Goal: Task Accomplishment & Management: Complete application form

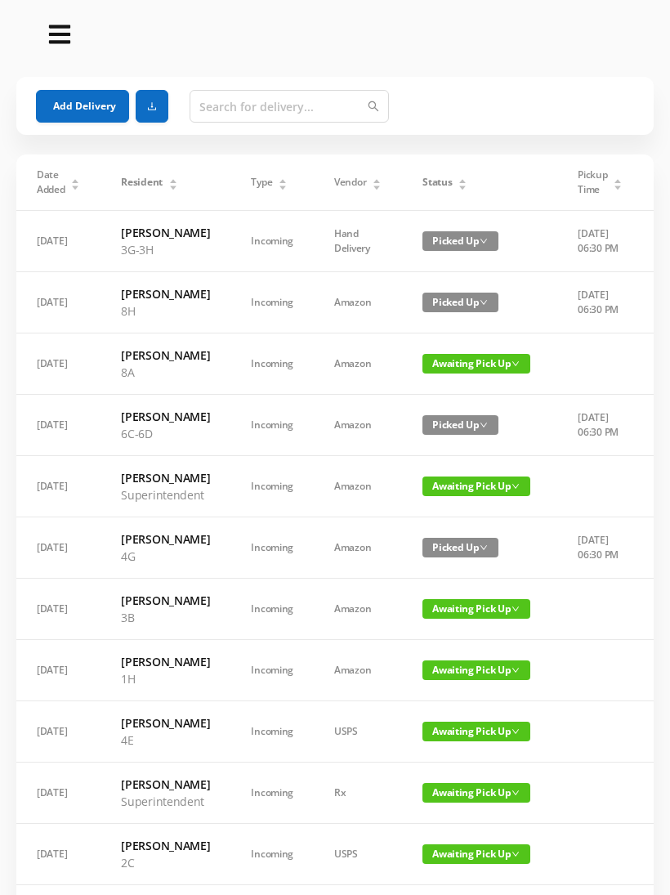
click at [82, 99] on button "Add Delivery" at bounding box center [82, 106] width 93 height 33
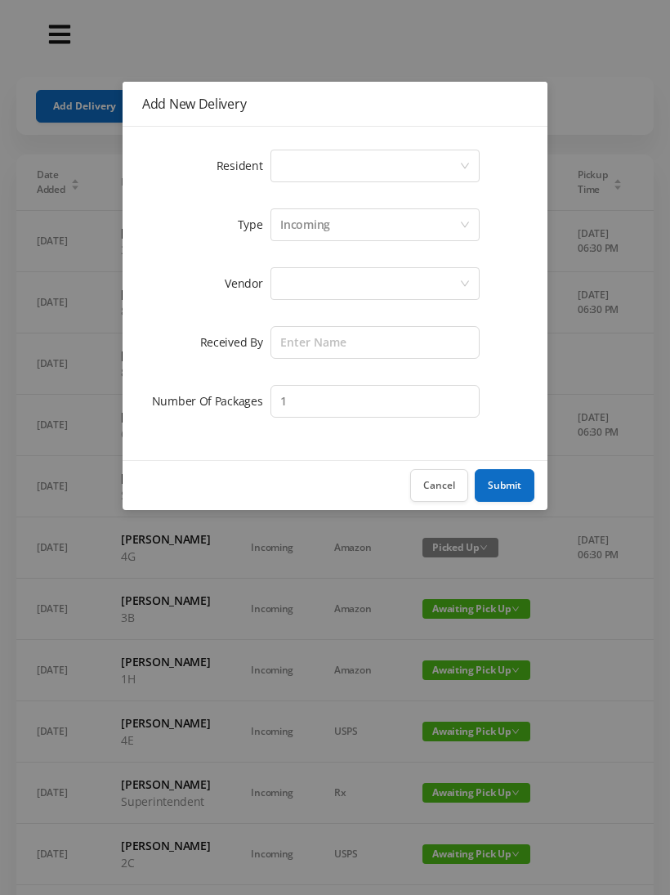
click at [451, 164] on div "Select a person" at bounding box center [369, 165] width 179 height 31
click at [444, 481] on button "Cancel" at bounding box center [439, 485] width 58 height 33
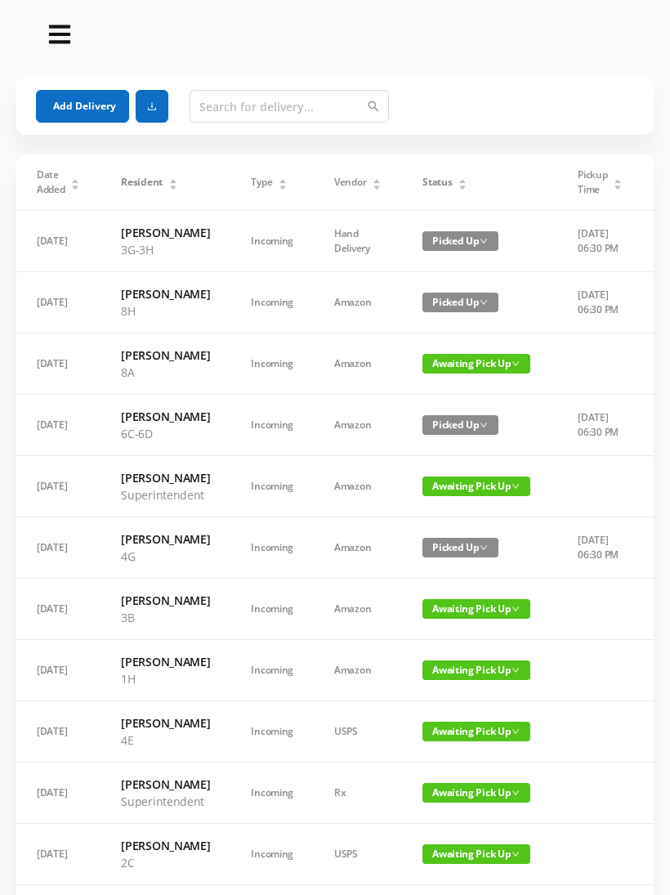
click at [81, 110] on button "Add Delivery" at bounding box center [82, 106] width 93 height 33
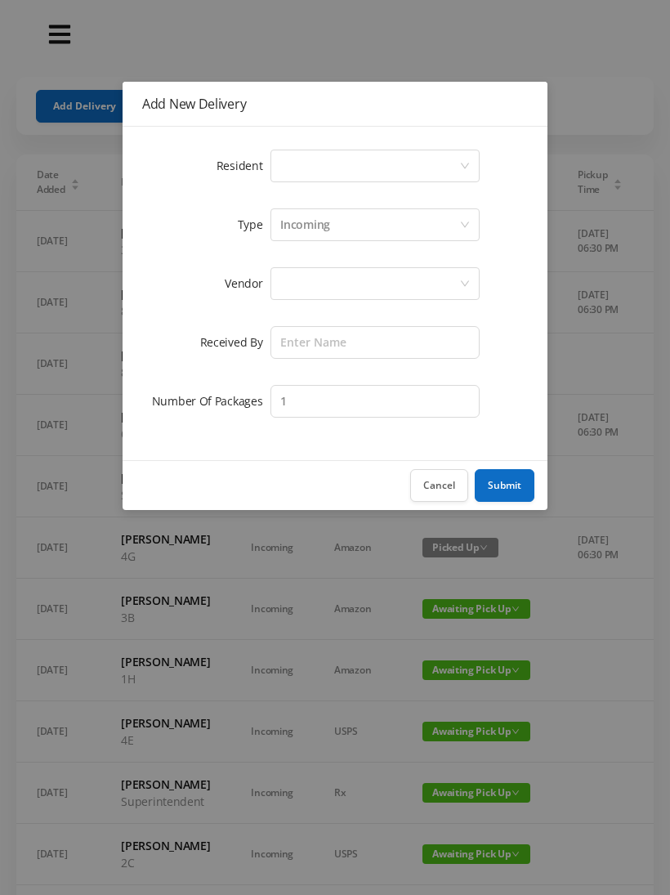
click at [458, 170] on div "Select a person" at bounding box center [369, 165] width 179 height 31
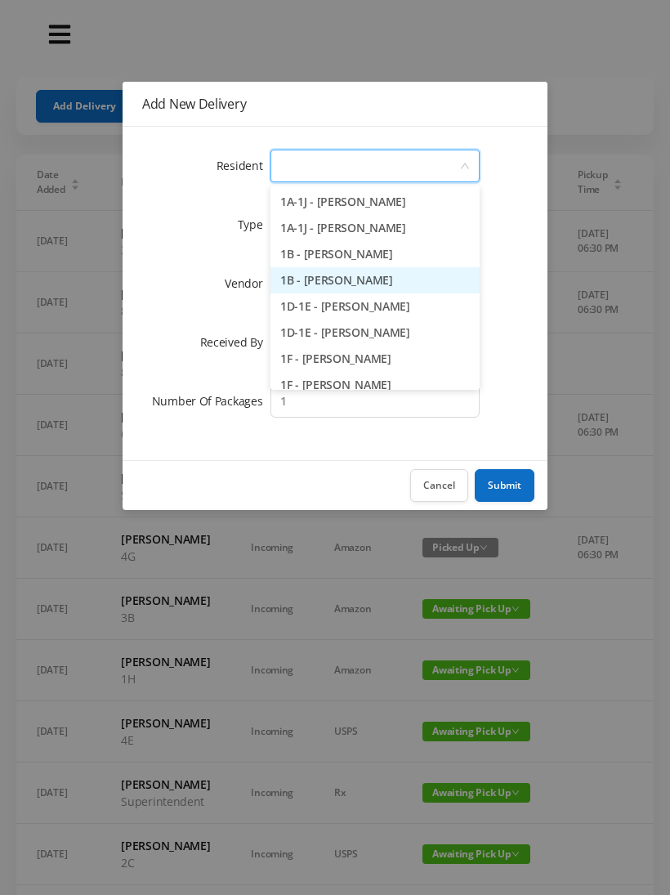
click at [376, 282] on li "1B - [PERSON_NAME]" at bounding box center [375, 280] width 209 height 26
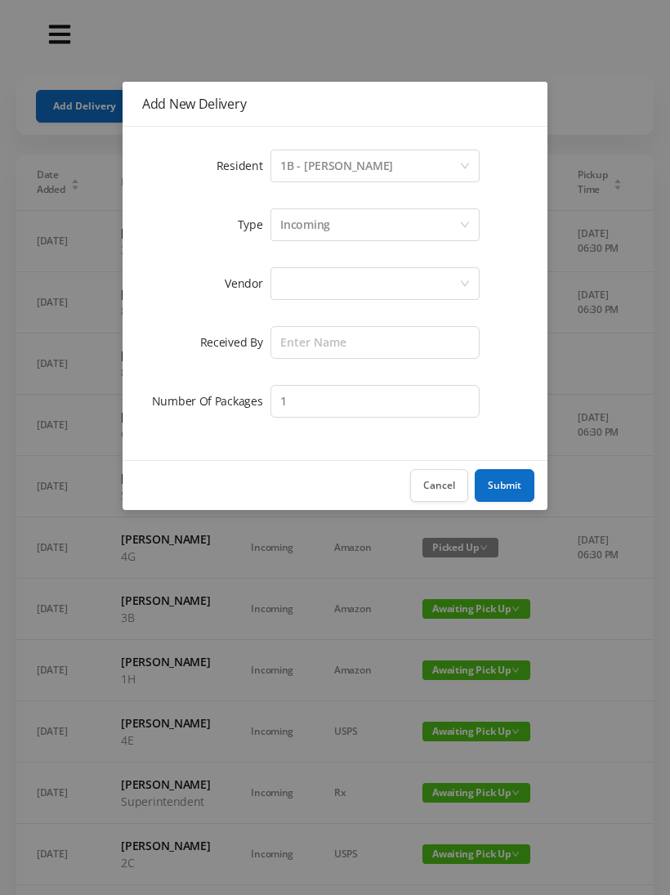
click at [433, 227] on div "Incoming" at bounding box center [369, 224] width 179 height 31
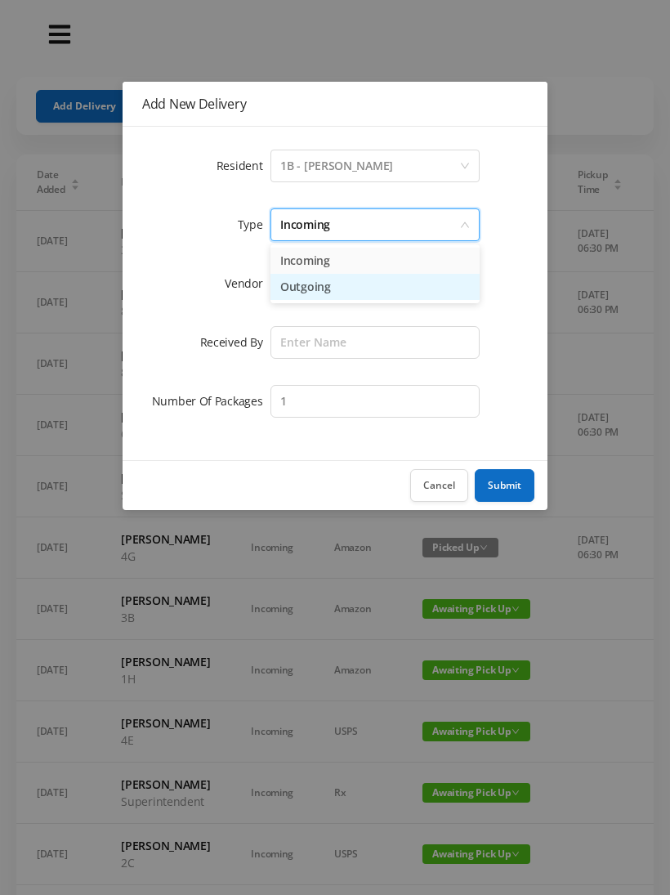
click at [398, 289] on li "Outgoing" at bounding box center [375, 287] width 209 height 26
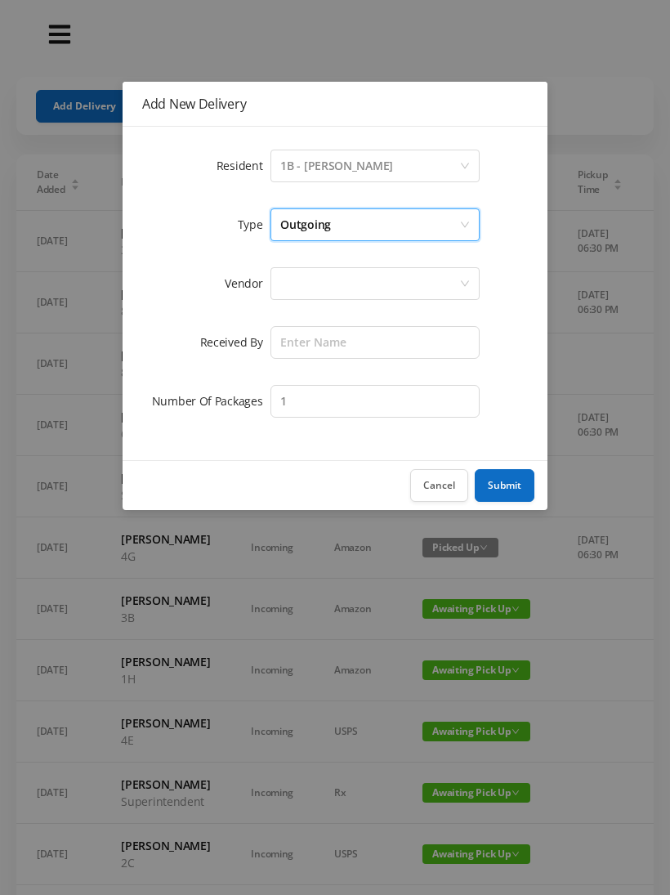
click at [448, 288] on div at bounding box center [369, 283] width 179 height 31
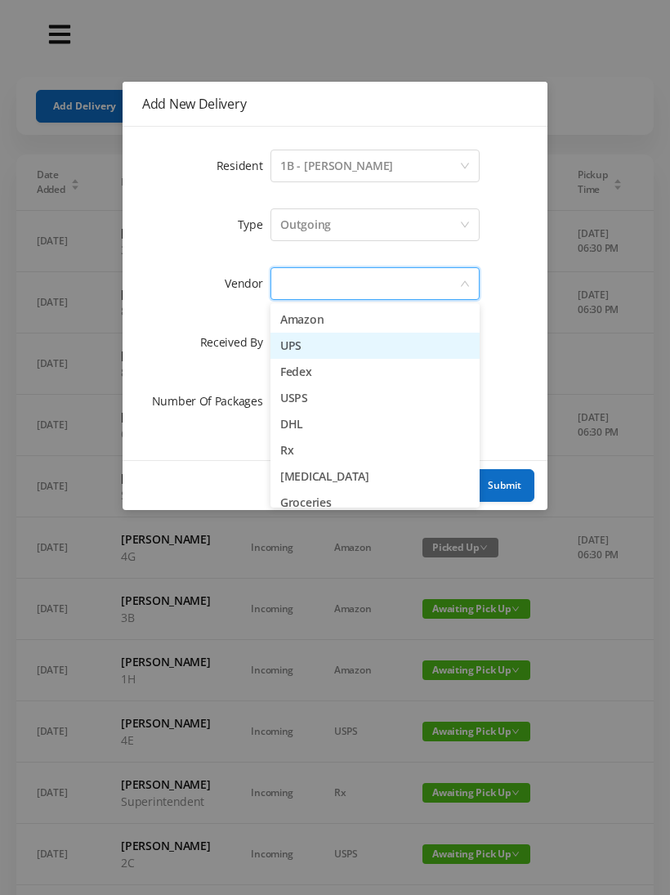
click at [316, 348] on li "UPS" at bounding box center [375, 346] width 209 height 26
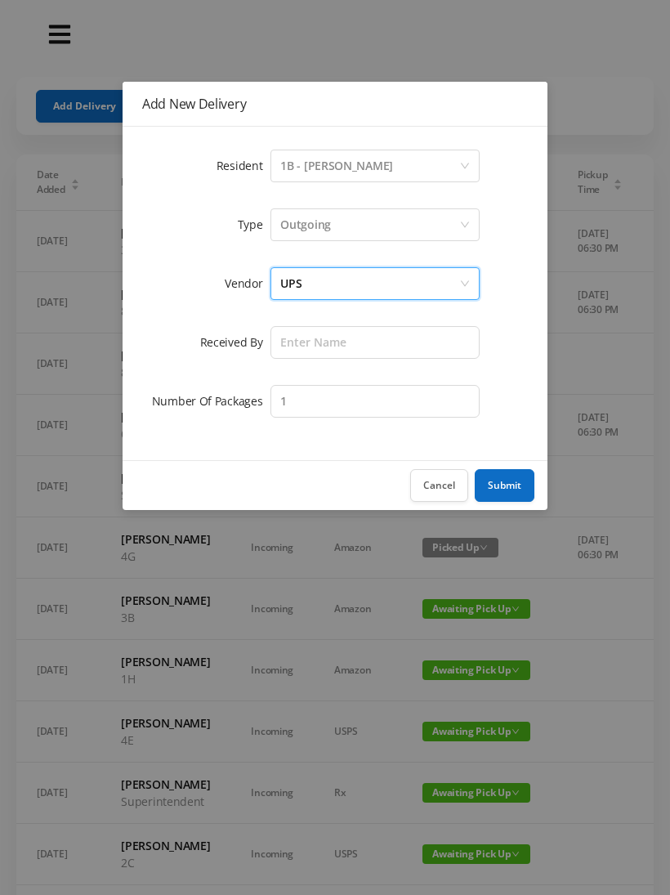
click at [322, 374] on form "Resident Select a person 1B - [PERSON_NAME] Type Outgoing Vendor UPS Received B…" at bounding box center [335, 283] width 386 height 275
click at [345, 285] on div "UPS" at bounding box center [369, 283] width 179 height 31
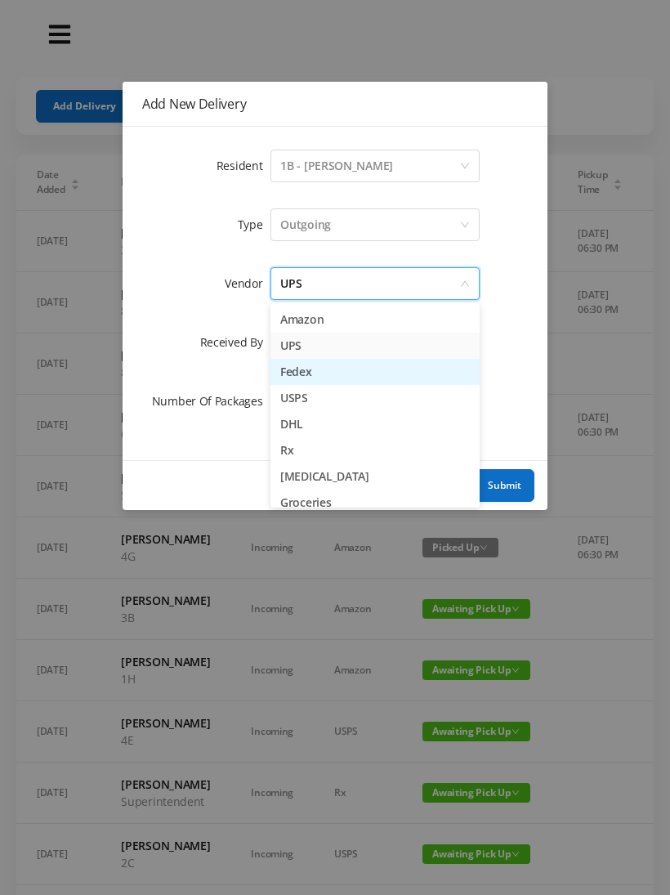
click at [320, 373] on li "Fedex" at bounding box center [375, 372] width 209 height 26
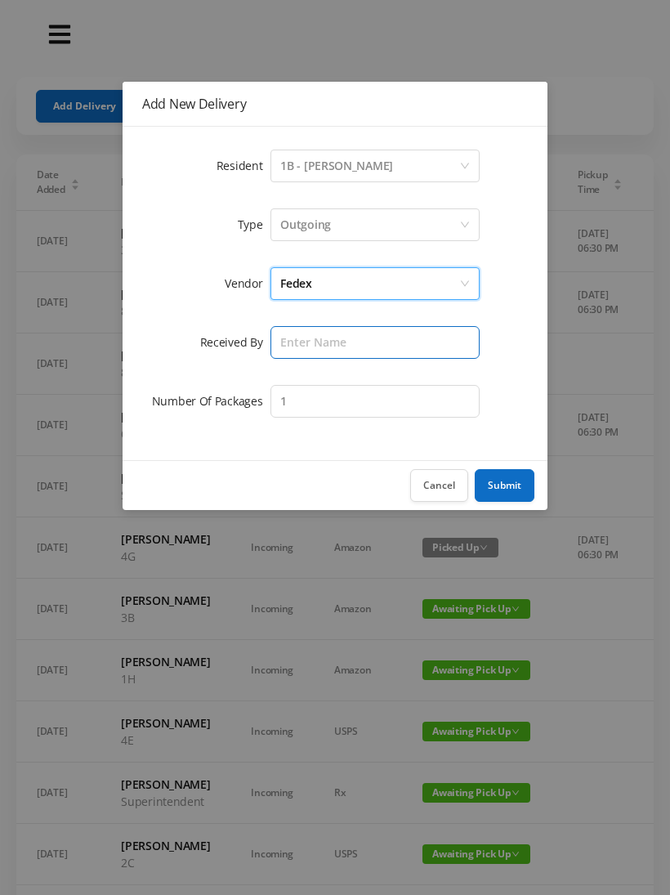
click at [372, 342] on input "text" at bounding box center [375, 342] width 209 height 33
type input "[PERSON_NAME]"
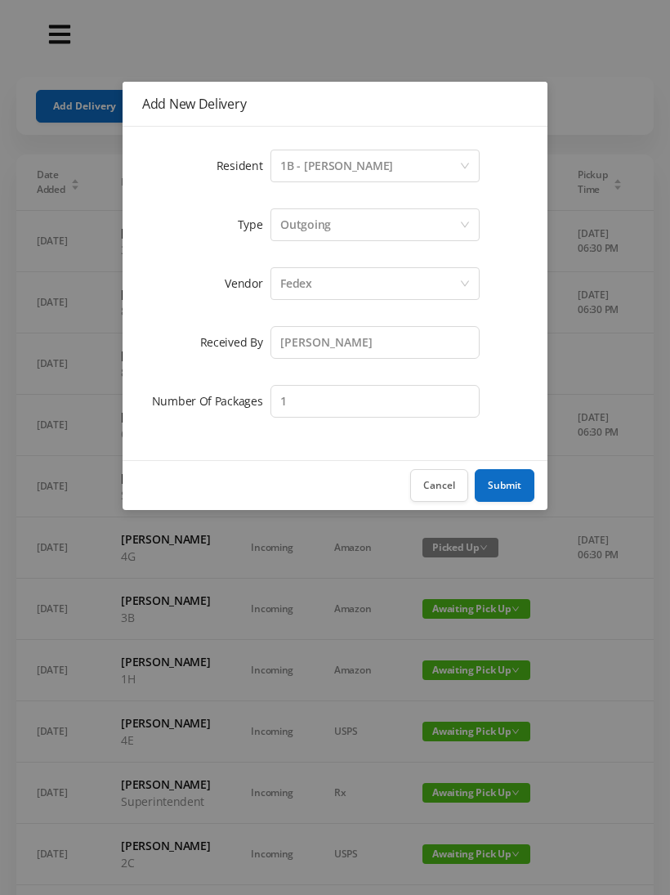
click at [506, 486] on button "Submit" at bounding box center [505, 485] width 60 height 33
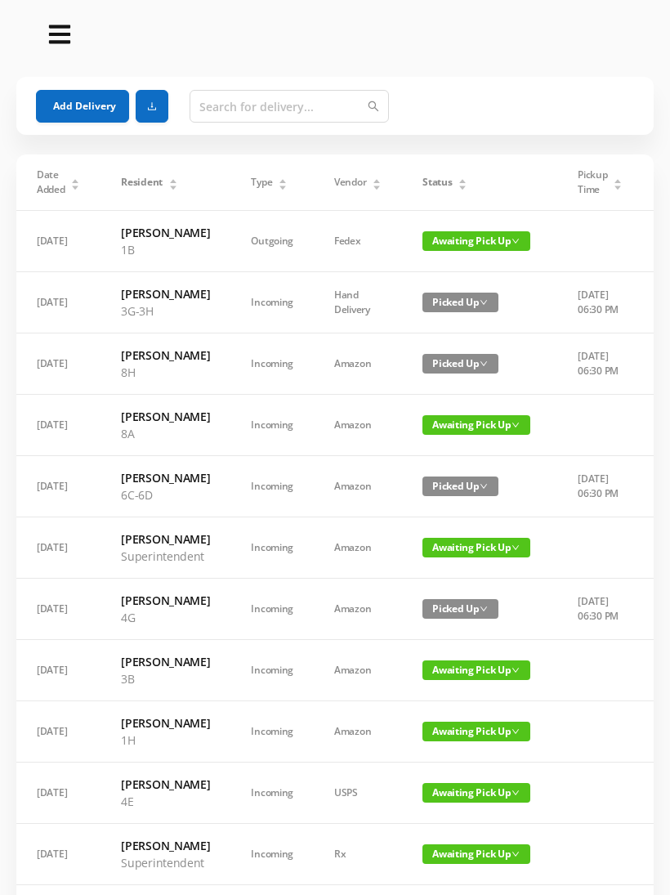
click at [85, 105] on button "Add Delivery" at bounding box center [82, 106] width 93 height 33
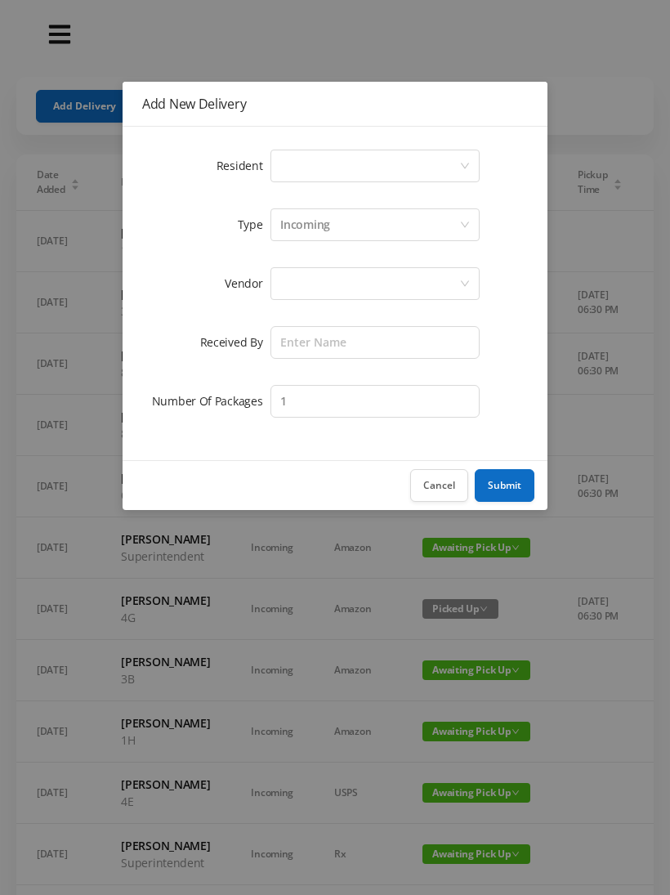
click at [457, 162] on div "Select a person" at bounding box center [369, 165] width 179 height 31
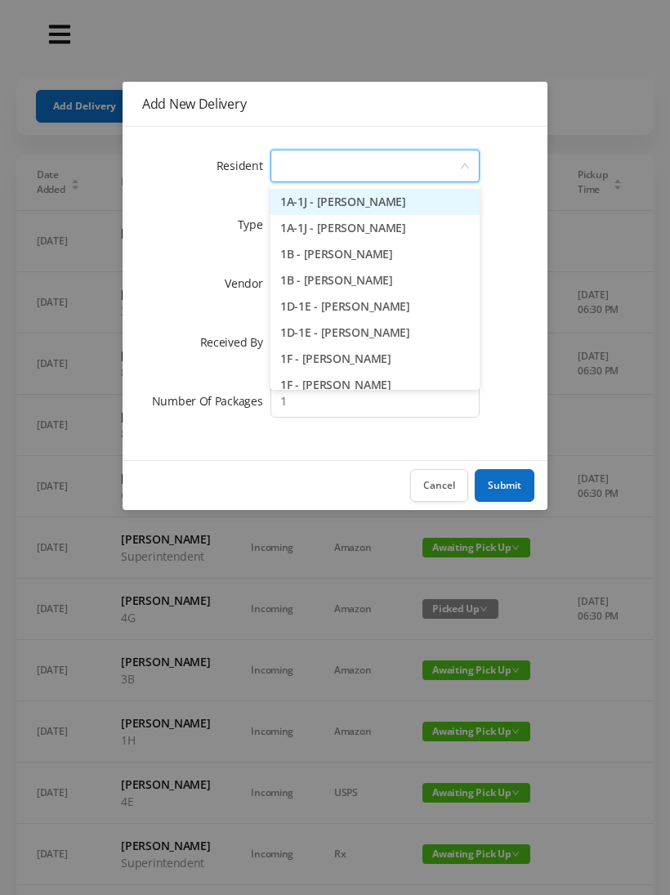
click at [371, 282] on li "1B - [PERSON_NAME]" at bounding box center [375, 280] width 209 height 26
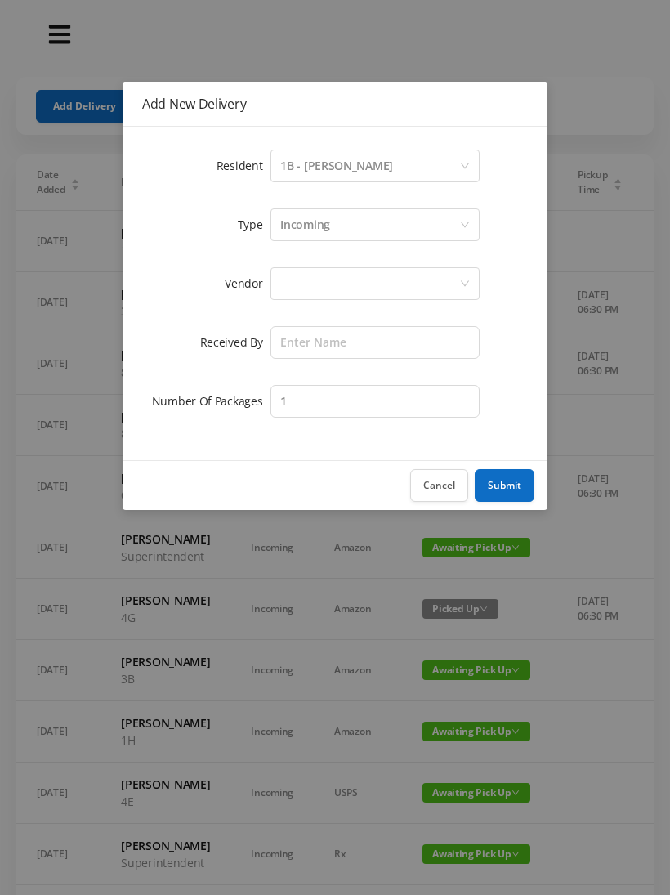
click at [433, 232] on div "Incoming" at bounding box center [369, 224] width 179 height 31
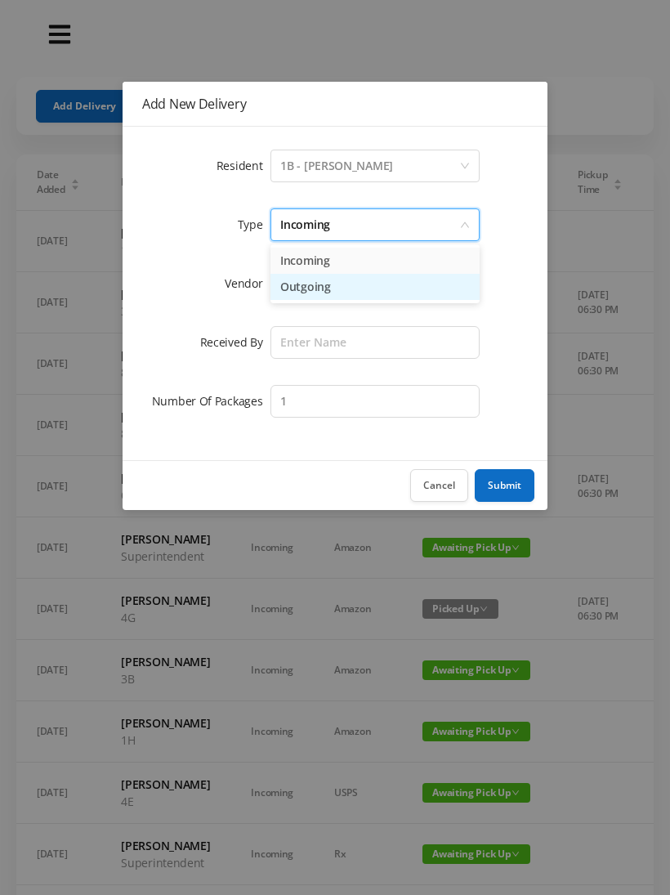
click at [362, 285] on li "Outgoing" at bounding box center [375, 287] width 209 height 26
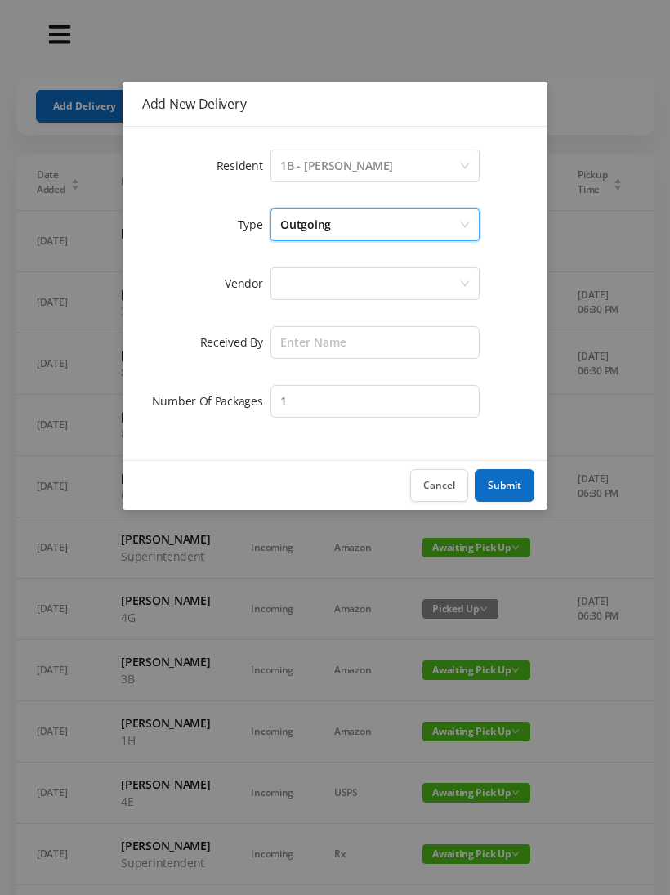
click at [438, 278] on div at bounding box center [369, 283] width 179 height 31
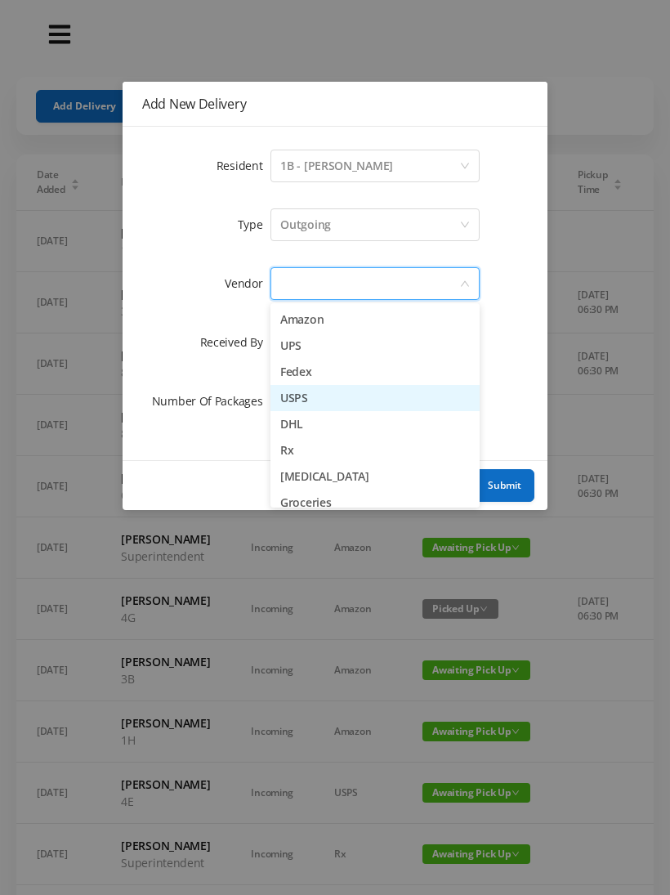
click at [318, 400] on li "USPS" at bounding box center [375, 398] width 209 height 26
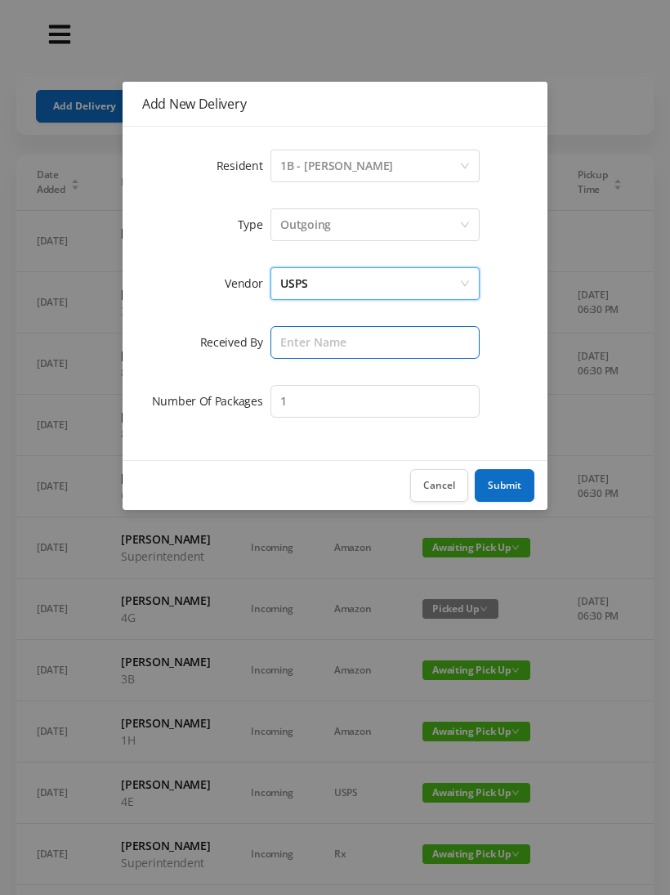
click at [383, 343] on input "text" at bounding box center [375, 342] width 209 height 33
type input "[PERSON_NAME]"
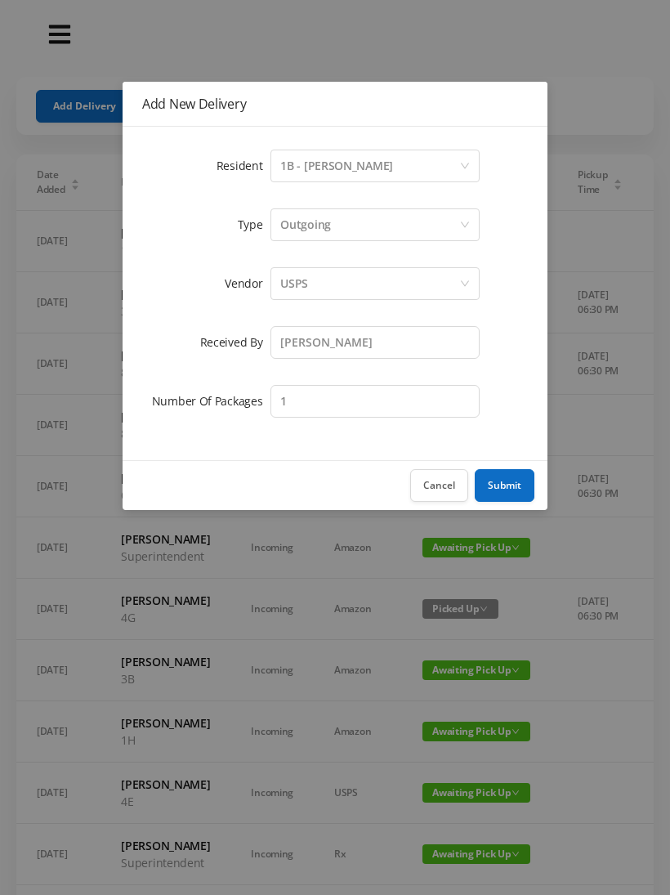
click at [509, 481] on button "Submit" at bounding box center [505, 485] width 60 height 33
